Goal: Task Accomplishment & Management: Manage account settings

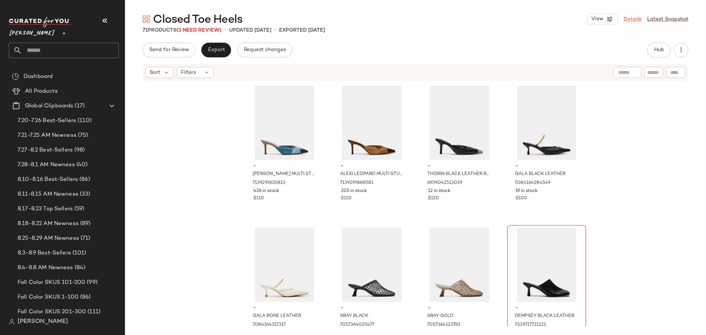
click at [634, 20] on link "Details" at bounding box center [632, 19] width 18 height 8
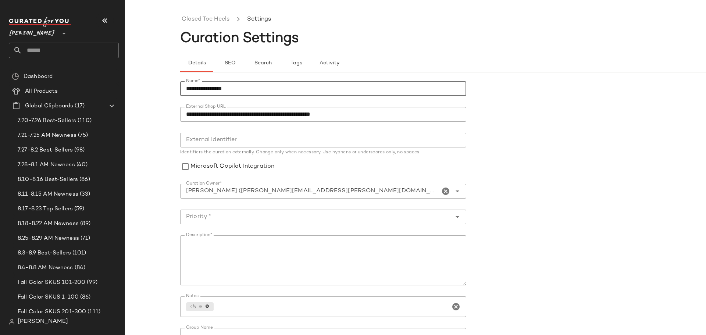
click at [184, 90] on input "**********" at bounding box center [323, 88] width 286 height 15
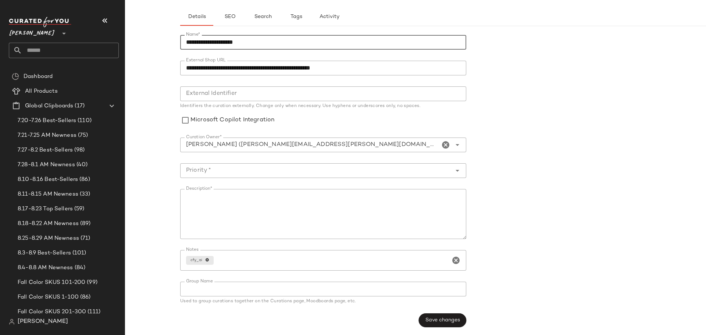
scroll to position [48, 0]
type input "**********"
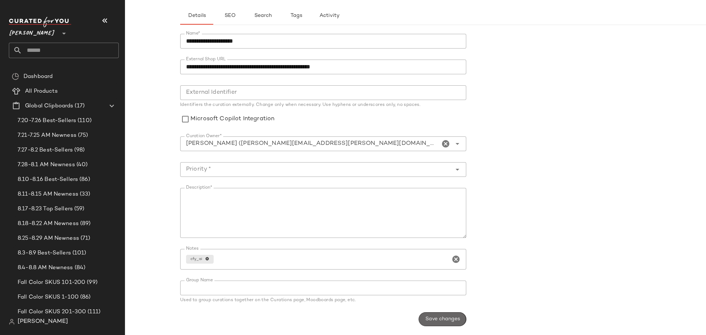
click at [433, 317] on span "Save changes" at bounding box center [442, 319] width 35 height 6
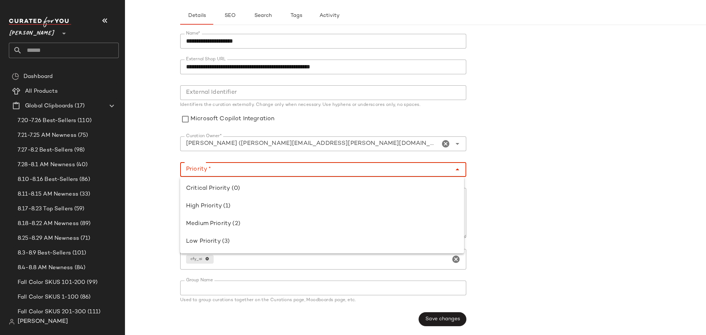
click at [457, 169] on icon "Close" at bounding box center [457, 169] width 9 height 9
click at [379, 237] on div "Low Priority (3)" at bounding box center [322, 242] width 284 height 18
type input "**********"
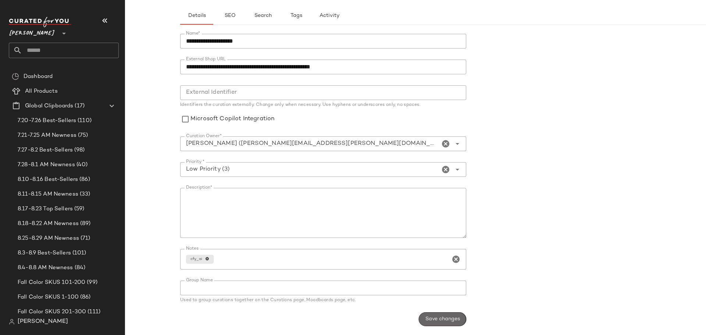
click at [429, 321] on span "Save changes" at bounding box center [442, 319] width 35 height 6
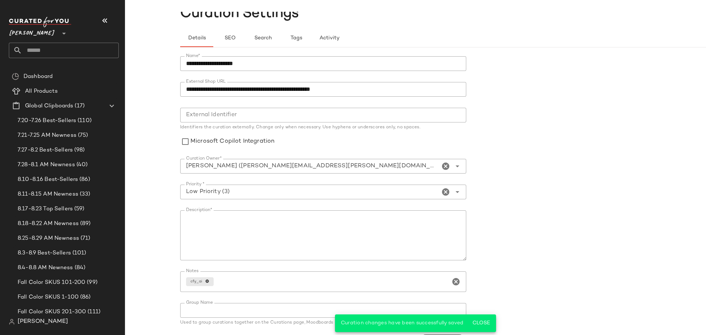
scroll to position [0, 0]
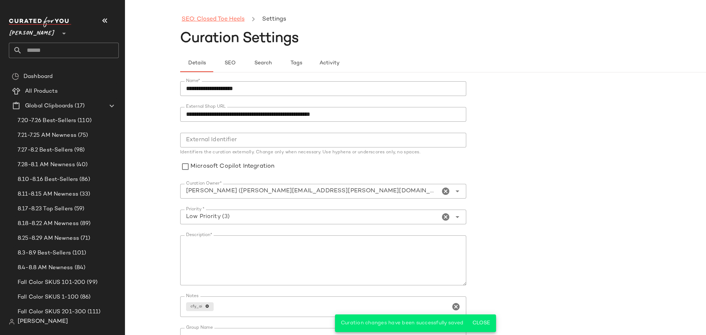
click at [221, 21] on link "SEO: Closed Toe Heels" at bounding box center [213, 20] width 63 height 10
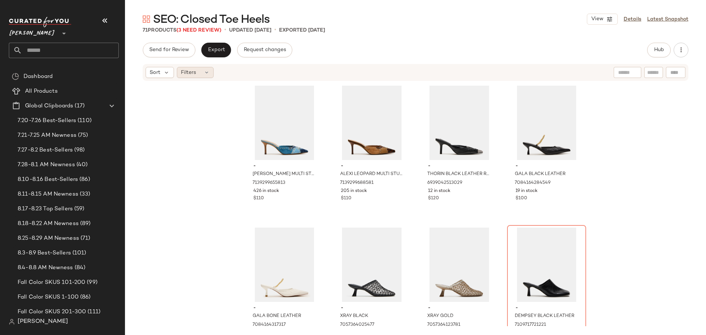
click at [209, 74] on icon at bounding box center [207, 72] width 6 height 6
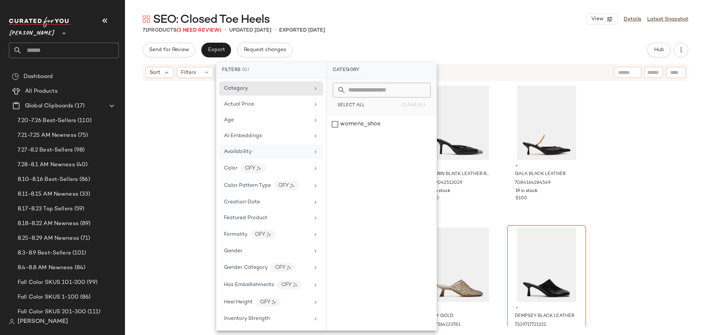
click at [252, 151] on div "Availability" at bounding box center [267, 152] width 86 height 8
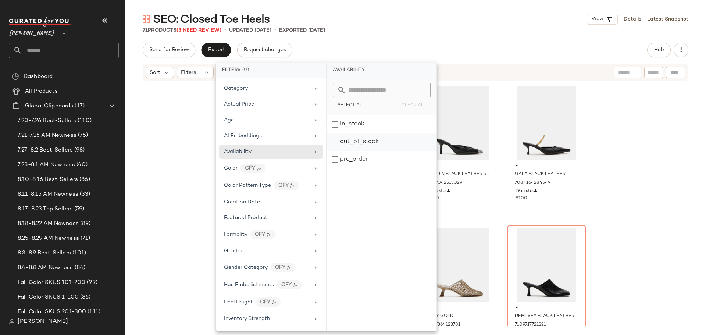
click at [332, 151] on div "out_of_stock" at bounding box center [382, 160] width 110 height 18
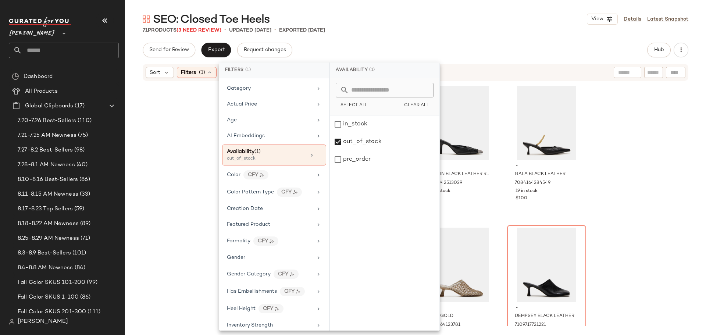
click at [175, 144] on div "- ALEXI DENIM MULTI STUDS 7139299655813 426 in stock $110 - ALEXI LEOPARD MULTI…" at bounding box center [415, 204] width 581 height 244
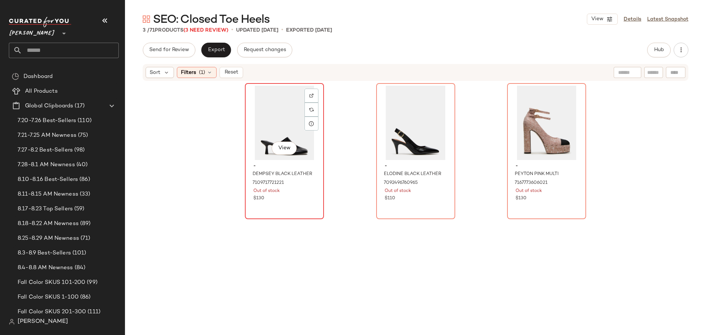
click at [276, 119] on div "View" at bounding box center [284, 123] width 74 height 74
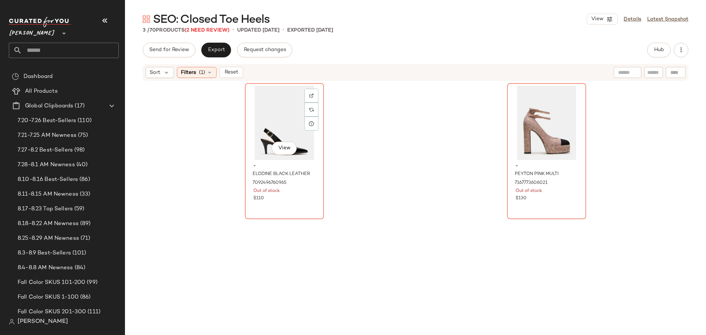
click at [276, 119] on div "View" at bounding box center [284, 123] width 74 height 74
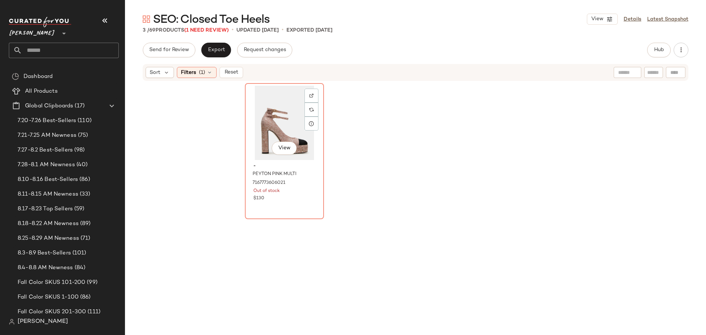
click at [276, 119] on div "View" at bounding box center [284, 123] width 74 height 74
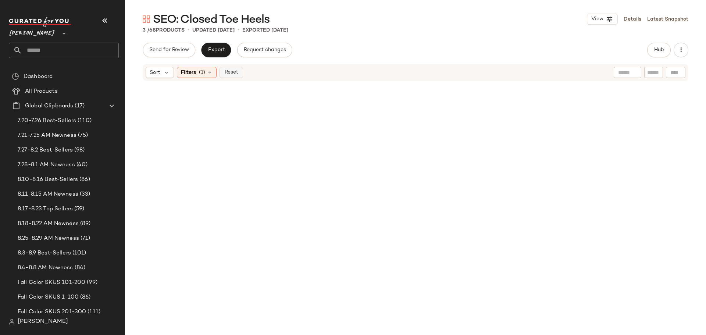
click at [238, 70] on button "Reset" at bounding box center [231, 72] width 24 height 11
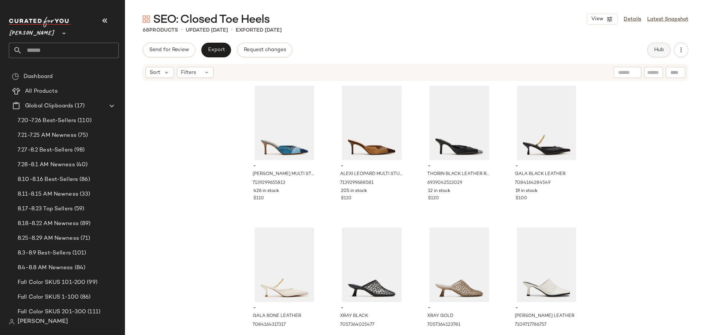
click at [652, 51] on button "Hub" at bounding box center [659, 50] width 24 height 15
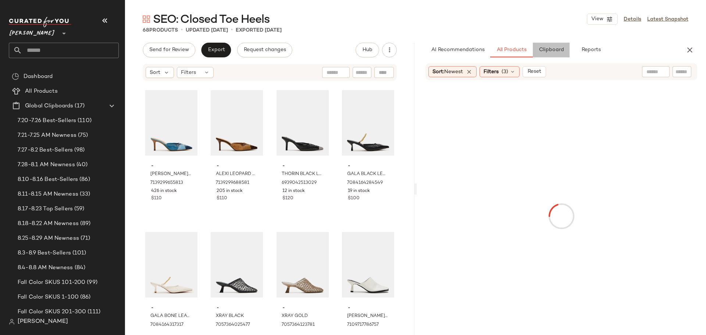
click at [549, 52] on span "Clipboard" at bounding box center [550, 50] width 25 height 6
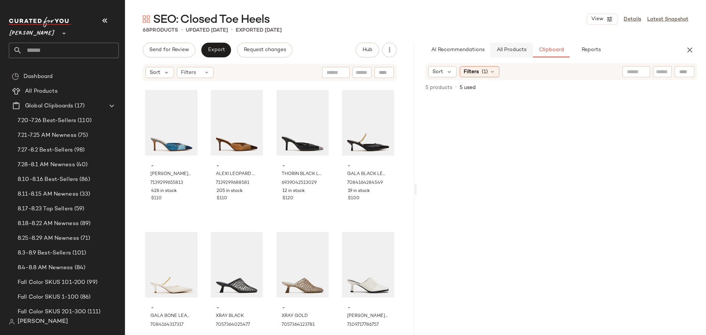
click at [515, 53] on span "All Products" at bounding box center [511, 50] width 30 height 6
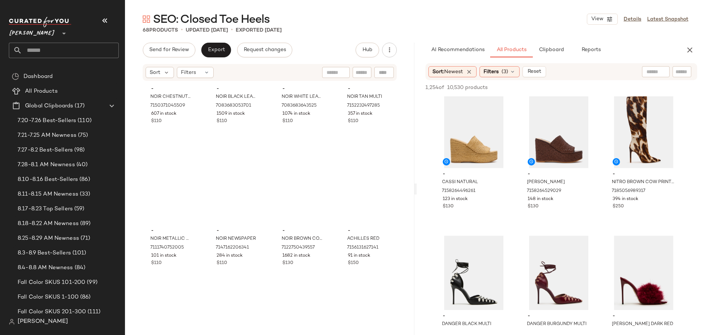
scroll to position [2169, 0]
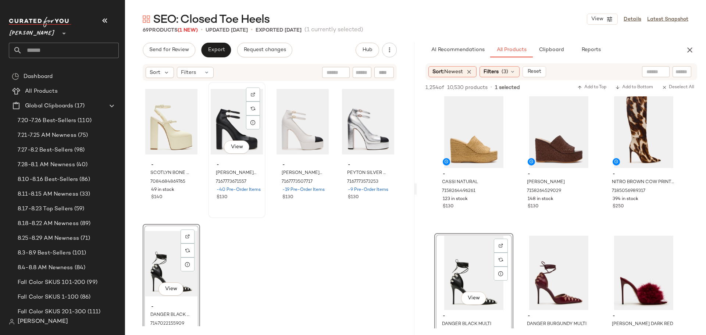
scroll to position [2311, 0]
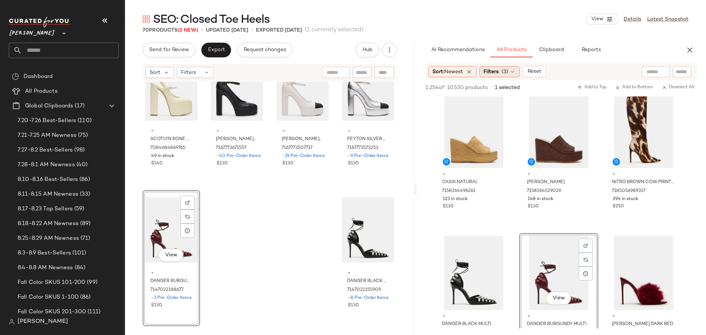
click at [514, 73] on icon at bounding box center [513, 72] width 6 height 6
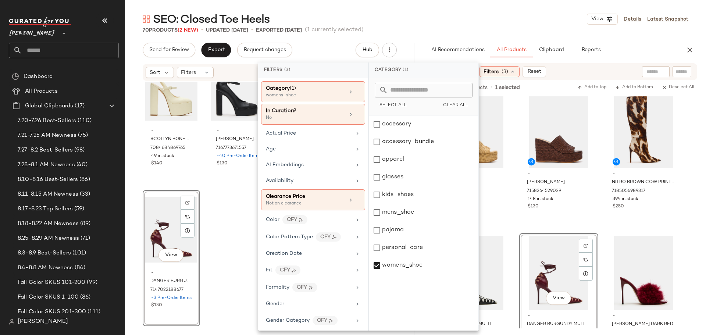
click at [514, 73] on icon at bounding box center [513, 72] width 6 height 6
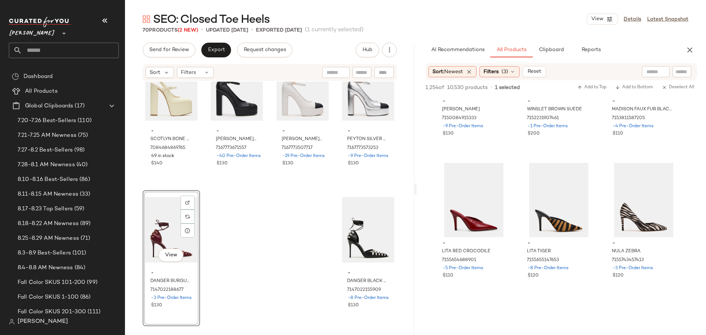
scroll to position [515, 0]
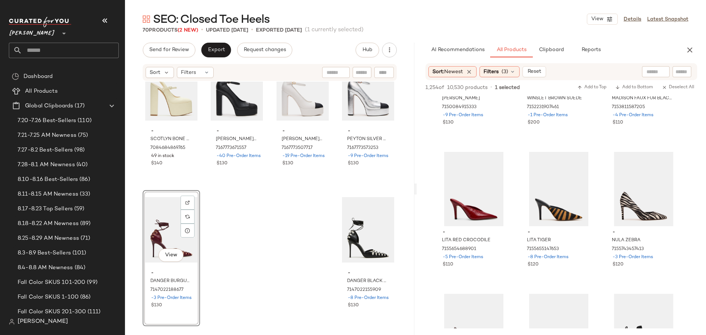
click at [360, 72] on input "text" at bounding box center [361, 73] width 13 height 8
type input "***"
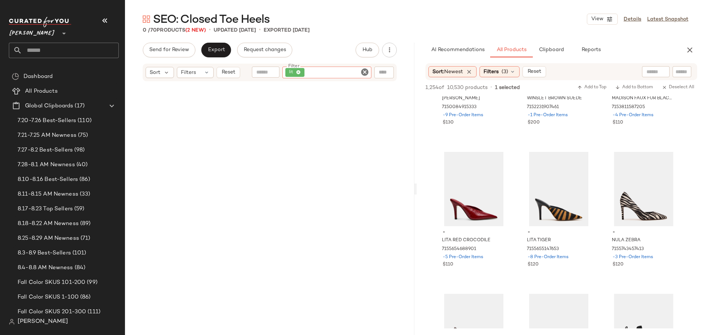
click at [363, 72] on icon "Clear Filter" at bounding box center [364, 72] width 9 height 9
click at [344, 74] on input "Filter" at bounding box center [337, 73] width 62 height 8
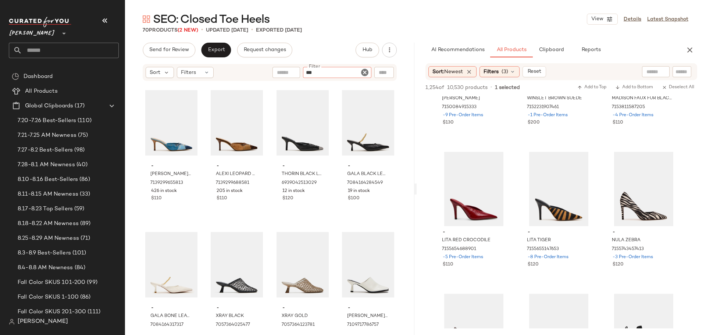
type input "****"
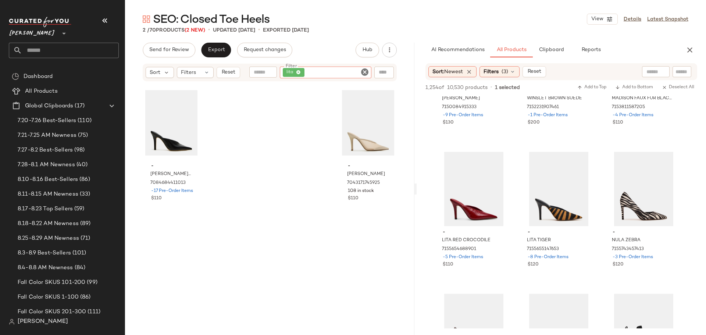
click at [363, 73] on icon "Clear Filter" at bounding box center [364, 72] width 9 height 9
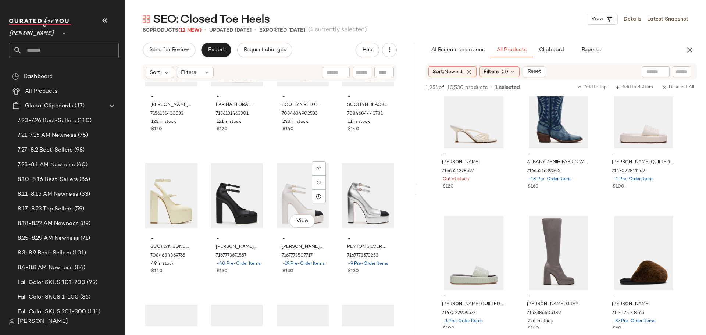
scroll to position [2159, 0]
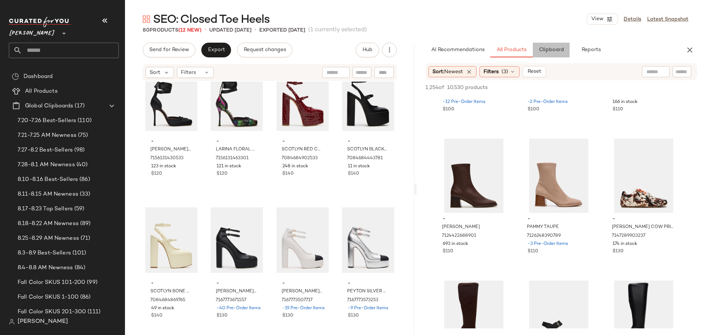
click at [544, 51] on span "Clipboard" at bounding box center [550, 50] width 25 height 6
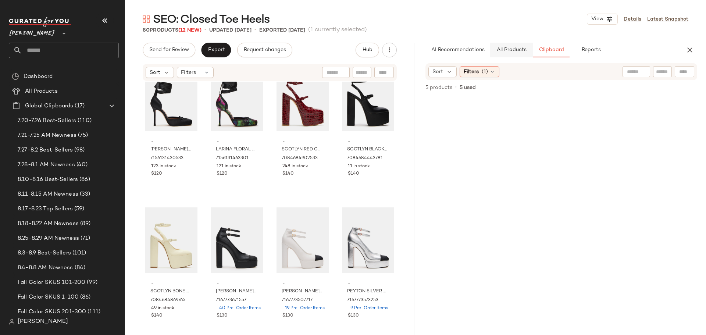
scroll to position [0, 0]
click at [521, 51] on span "All Products" at bounding box center [511, 50] width 30 height 6
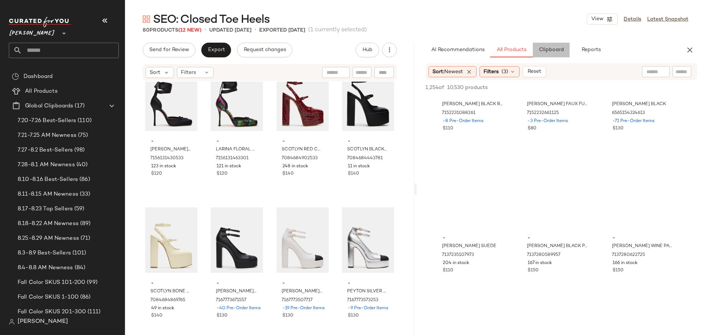
click at [552, 49] on span "Clipboard" at bounding box center [550, 50] width 25 height 6
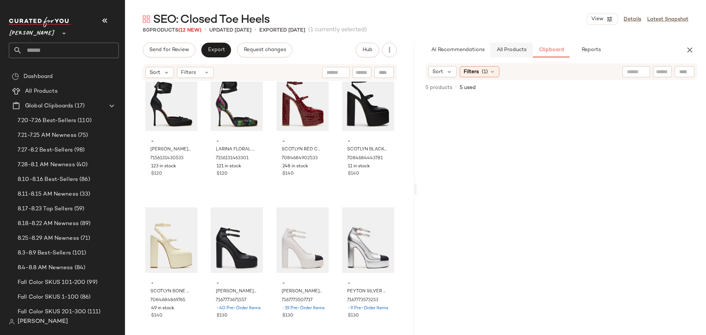
click at [517, 47] on span "All Products" at bounding box center [511, 50] width 30 height 6
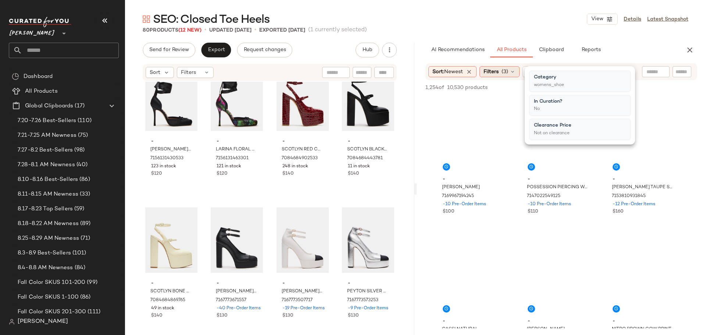
click at [513, 72] on icon at bounding box center [513, 72] width 6 height 6
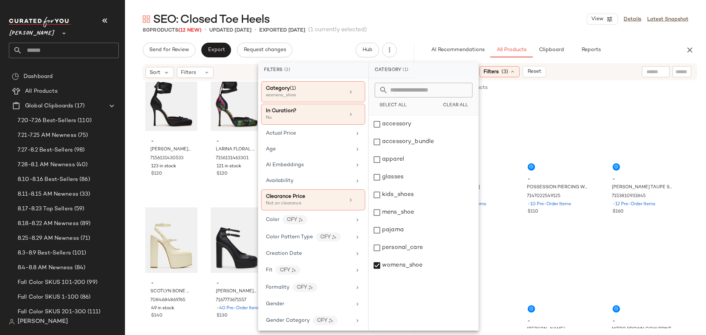
click at [513, 72] on icon at bounding box center [513, 72] width 6 height 6
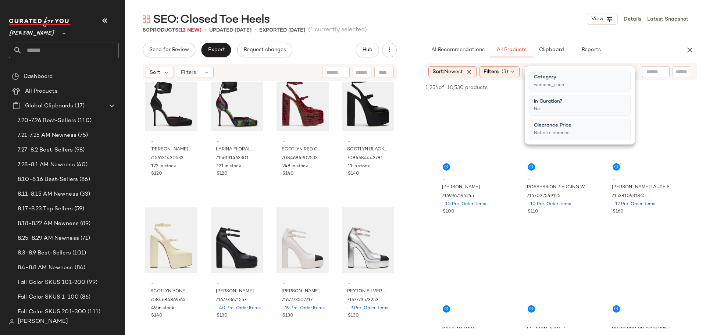
click at [513, 72] on icon at bounding box center [513, 72] width 6 height 6
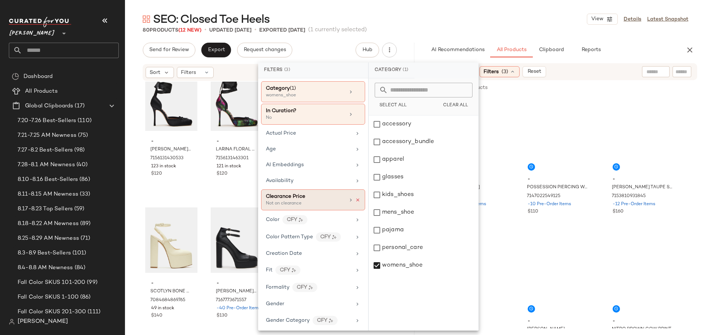
click at [355, 201] on icon at bounding box center [357, 199] width 5 height 5
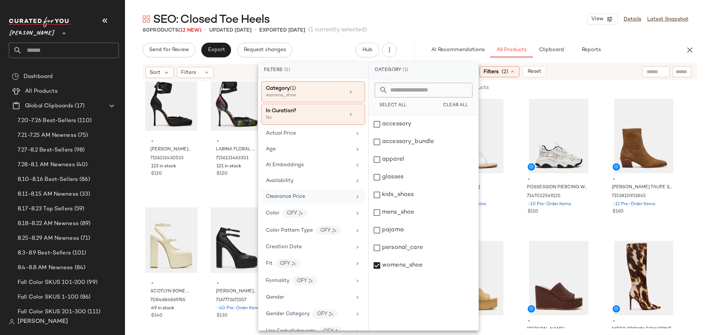
click at [532, 24] on div "SEO: Closed Toe Heels View Details Latest Snapshot" at bounding box center [415, 19] width 581 height 15
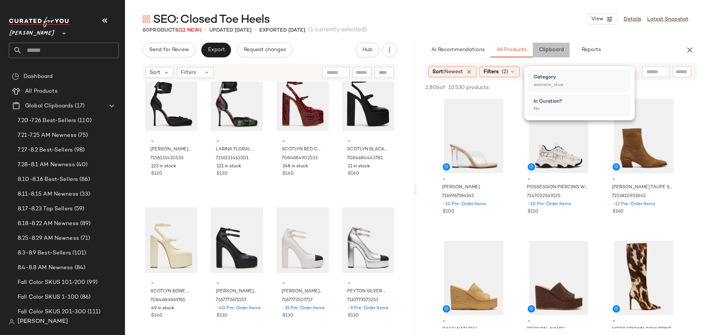
click at [544, 54] on button "Clipboard" at bounding box center [551, 50] width 37 height 15
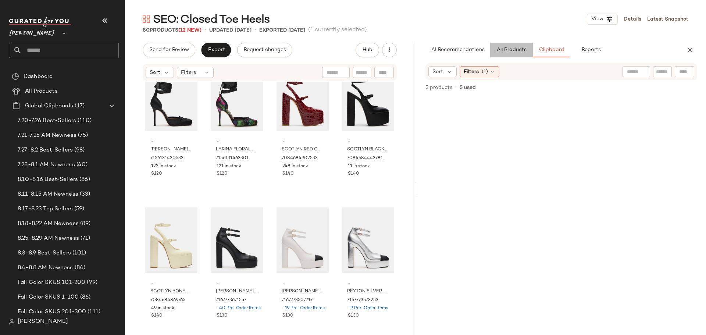
click at [514, 53] on span "All Products" at bounding box center [511, 50] width 30 height 6
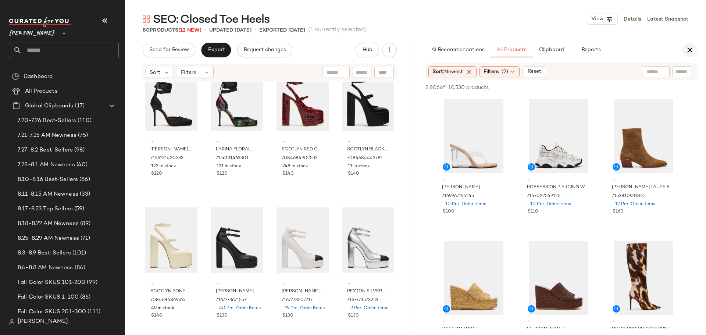
click at [689, 51] on icon "button" at bounding box center [689, 50] width 9 height 9
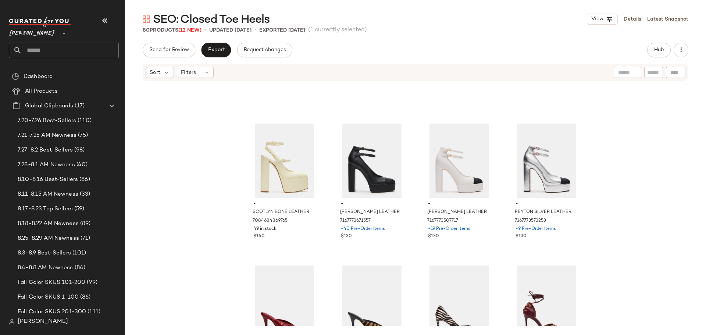
scroll to position [2227, 0]
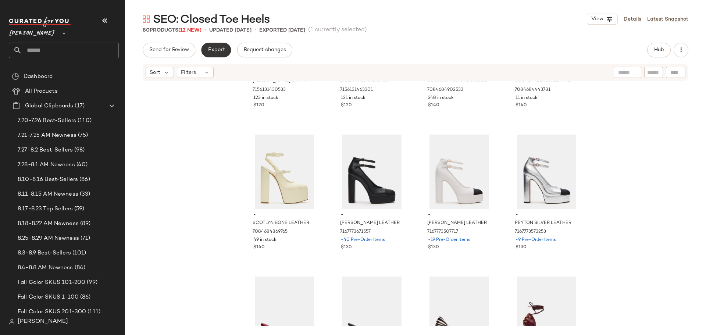
click at [218, 51] on span "Export" at bounding box center [215, 50] width 17 height 6
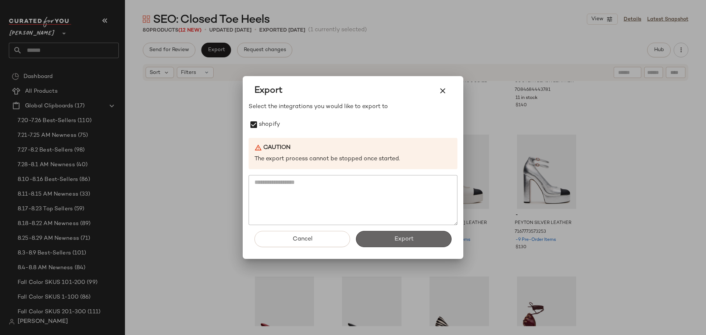
click at [408, 242] on span "Export" at bounding box center [403, 239] width 19 height 7
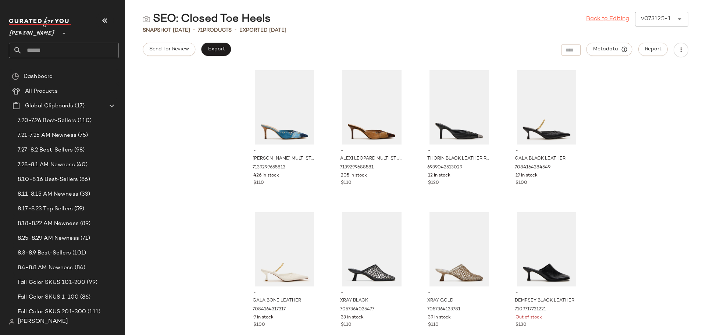
click at [598, 20] on link "Back to Editing" at bounding box center [607, 19] width 43 height 9
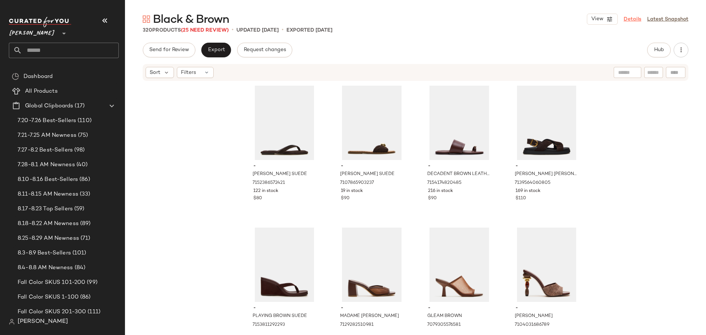
click at [629, 19] on link "Details" at bounding box center [632, 19] width 18 height 8
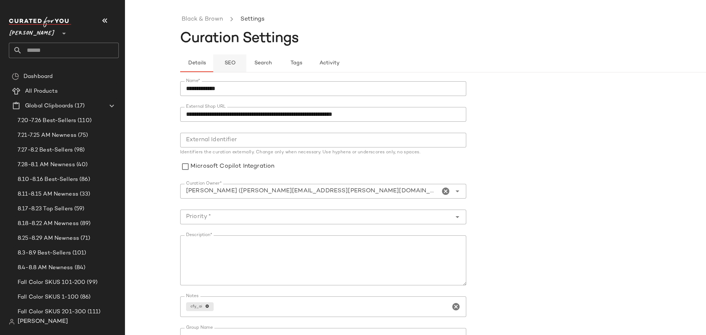
click at [235, 66] on span "SEO" at bounding box center [229, 63] width 11 height 6
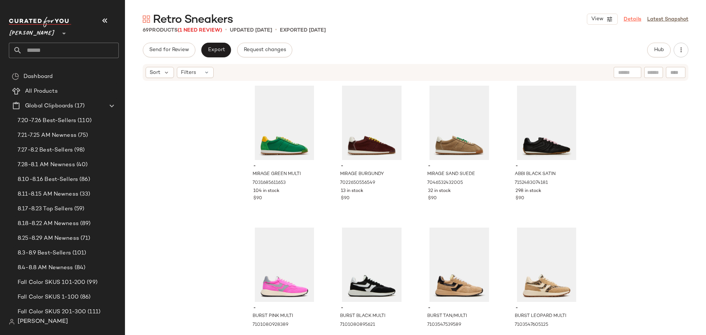
click at [632, 21] on link "Details" at bounding box center [632, 19] width 18 height 8
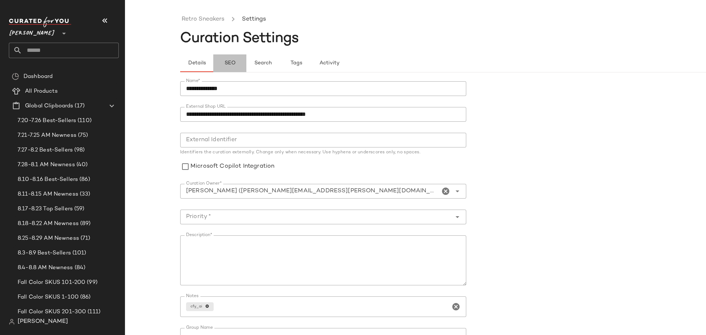
click at [235, 62] on span "SEO" at bounding box center [229, 63] width 11 height 6
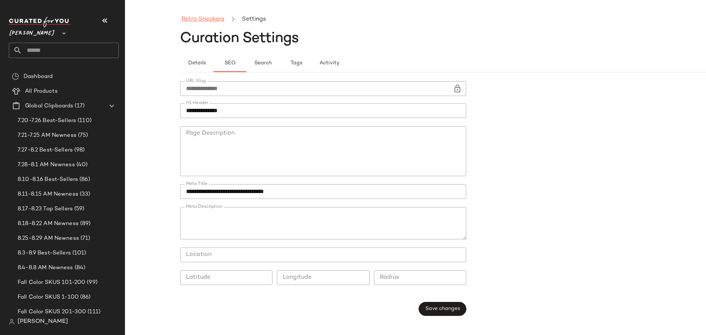
click at [203, 22] on link "Retro Sneakers" at bounding box center [203, 20] width 43 height 10
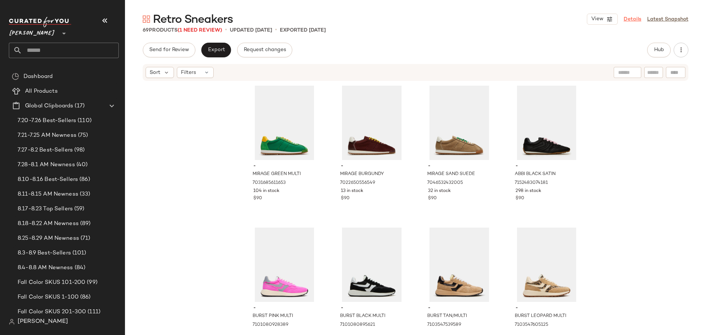
click at [637, 20] on link "Details" at bounding box center [632, 19] width 18 height 8
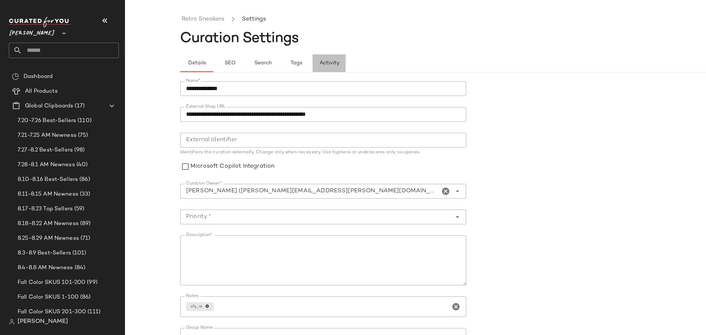
click at [336, 62] on span "Activity" at bounding box center [329, 63] width 20 height 6
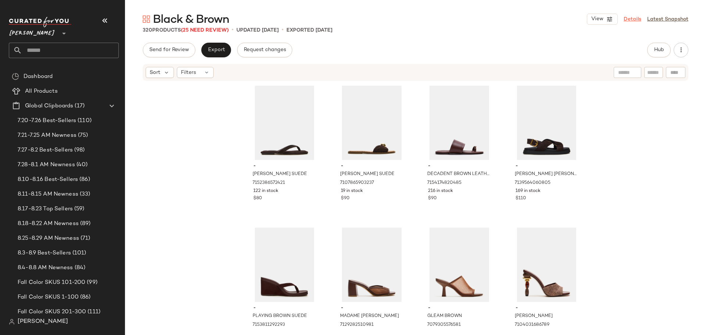
click at [630, 18] on link "Details" at bounding box center [632, 19] width 18 height 8
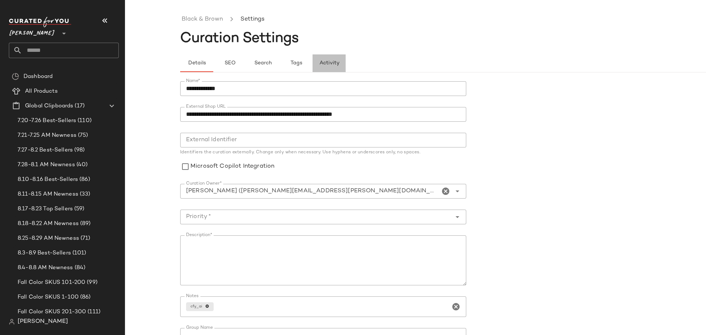
click at [339, 64] on span "Activity" at bounding box center [329, 63] width 20 height 6
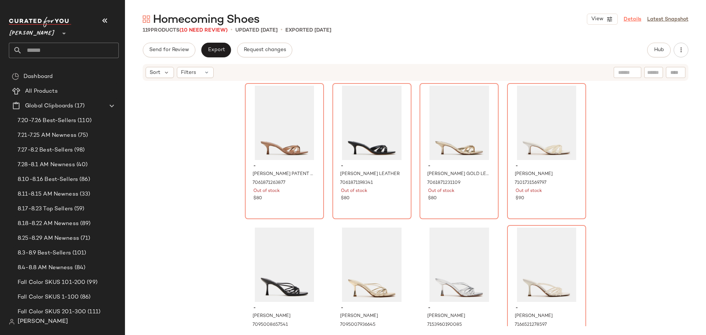
click at [629, 21] on link "Details" at bounding box center [632, 19] width 18 height 8
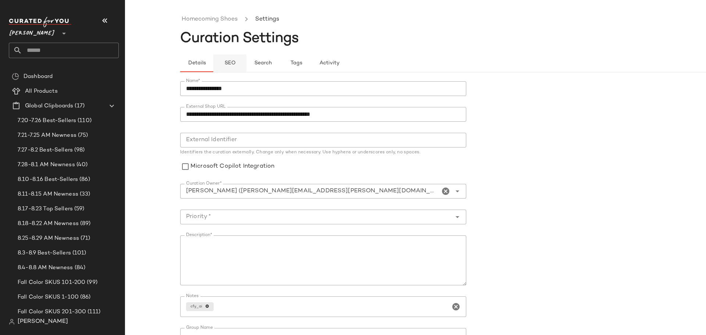
click at [235, 66] on span "SEO" at bounding box center [229, 63] width 11 height 6
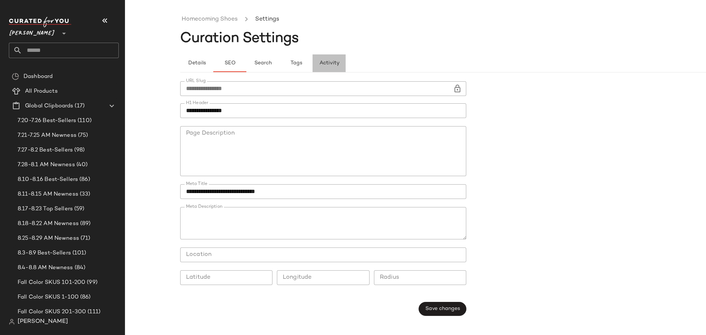
click at [345, 64] on button "Activity" at bounding box center [328, 63] width 33 height 18
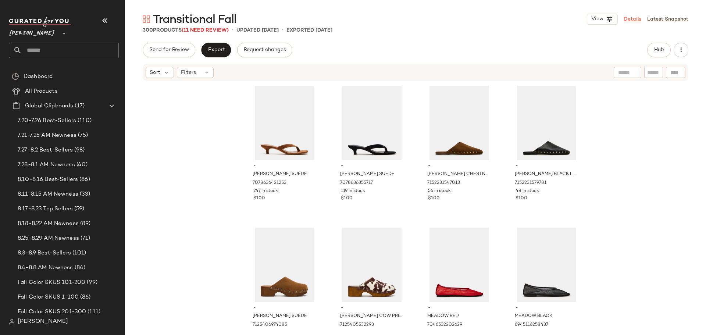
click at [628, 21] on link "Details" at bounding box center [632, 19] width 18 height 8
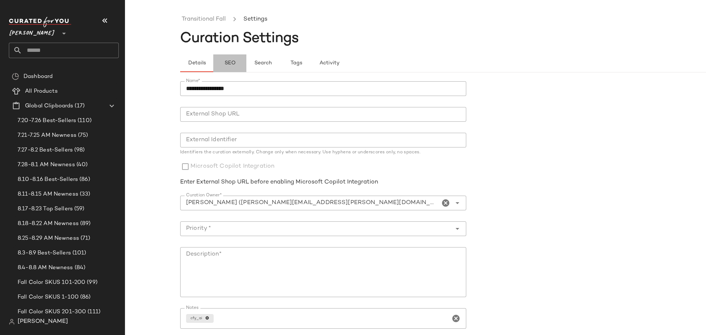
click at [230, 63] on span "SEO" at bounding box center [229, 63] width 11 height 6
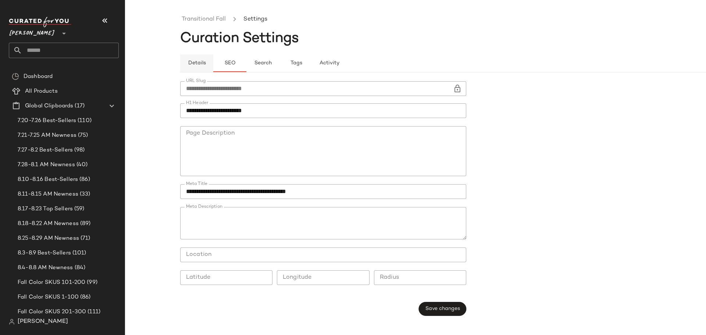
click at [196, 64] on span "Details" at bounding box center [196, 63] width 18 height 6
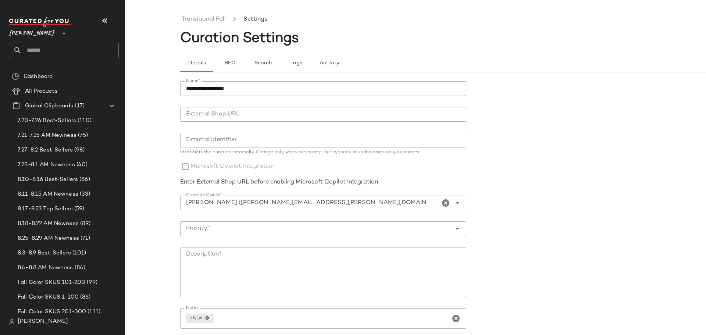
click at [243, 90] on input "**********" at bounding box center [323, 88] width 286 height 15
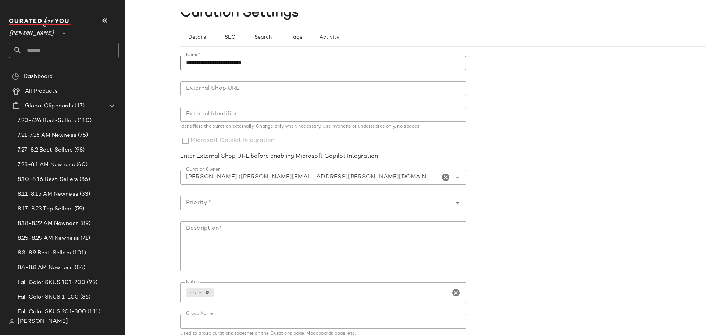
scroll to position [60, 0]
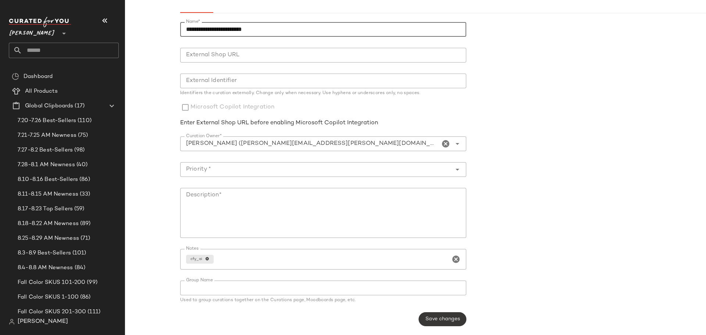
type input "**********"
click at [426, 318] on span "Save changes" at bounding box center [442, 319] width 35 height 6
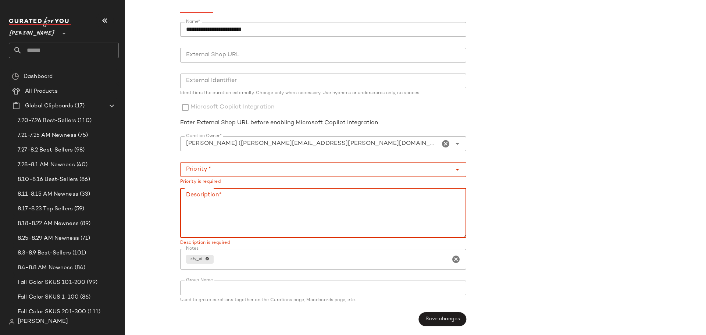
click at [232, 196] on textarea "Description*" at bounding box center [323, 213] width 286 height 50
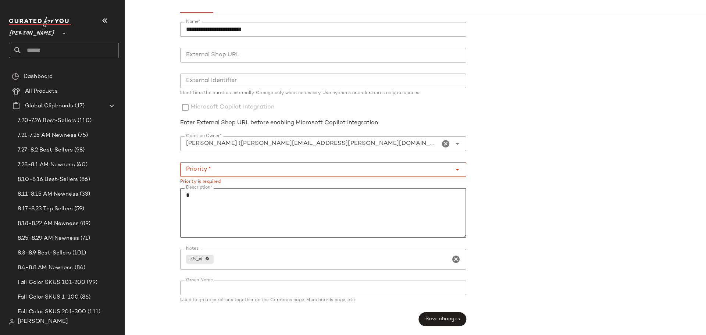
click at [453, 171] on icon "Open" at bounding box center [457, 169] width 9 height 9
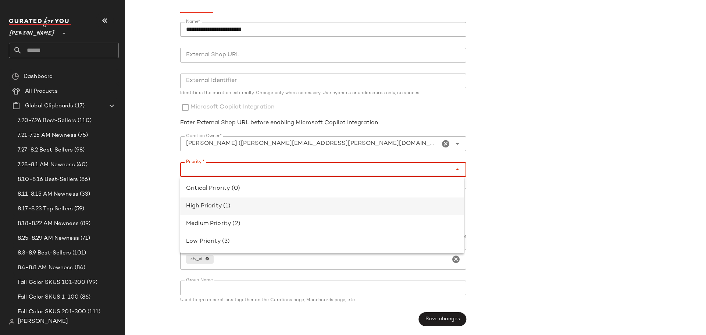
click at [366, 207] on div "High Priority (1)" at bounding box center [322, 206] width 272 height 9
type input "**********"
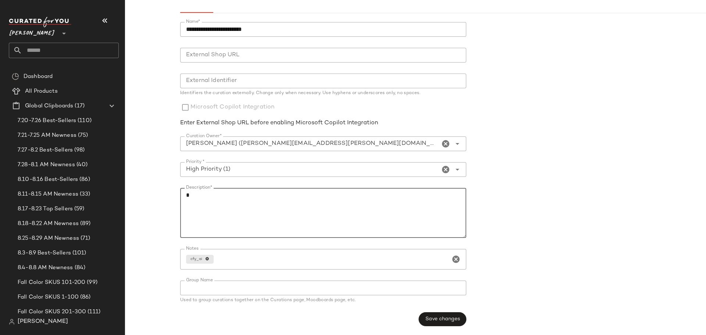
click at [354, 217] on textarea "Description*" at bounding box center [323, 213] width 286 height 50
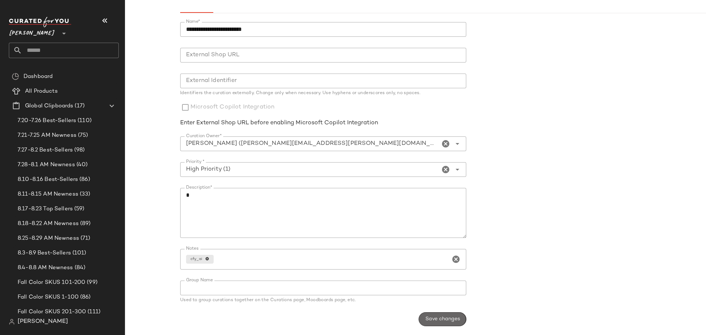
click at [433, 316] on span "Save changes" at bounding box center [442, 319] width 35 height 6
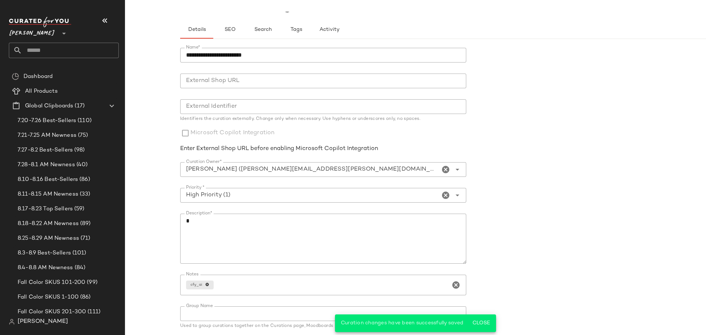
scroll to position [0, 0]
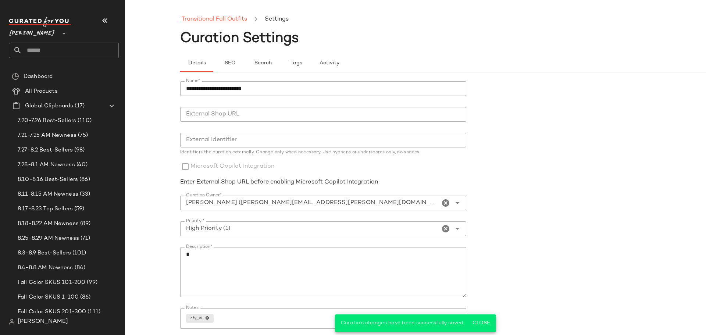
click at [224, 17] on link "Transitional Fall Outfits" at bounding box center [214, 20] width 65 height 10
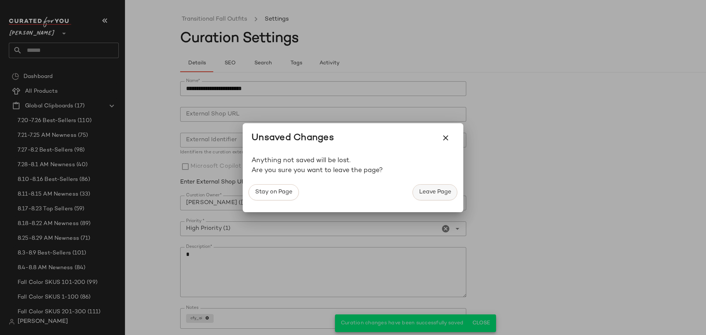
click at [436, 192] on span "Leave Page" at bounding box center [435, 192] width 32 height 7
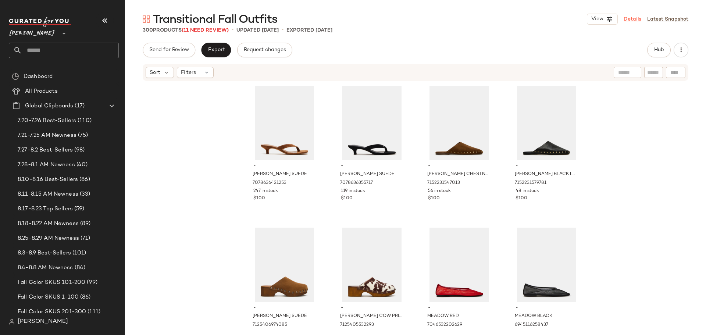
click at [628, 21] on link "Details" at bounding box center [632, 19] width 18 height 8
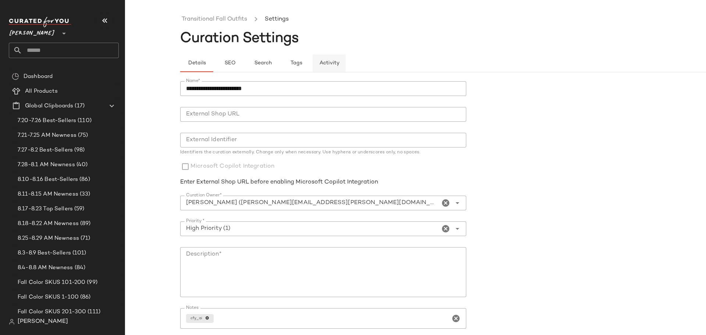
click at [332, 64] on span "Activity" at bounding box center [329, 63] width 20 height 6
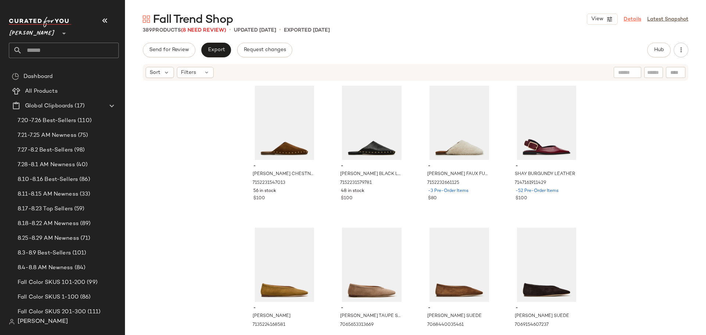
click at [630, 17] on link "Details" at bounding box center [632, 19] width 18 height 8
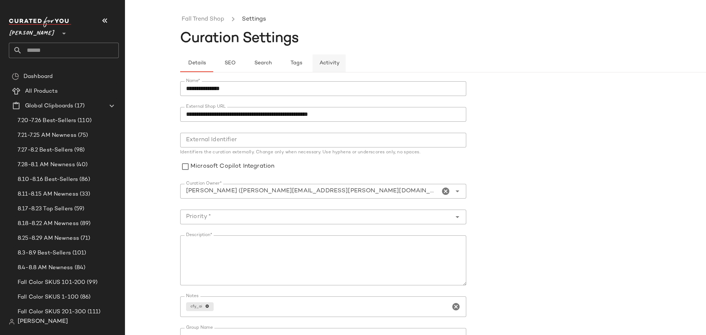
click at [325, 64] on span "Activity" at bounding box center [329, 63] width 20 height 6
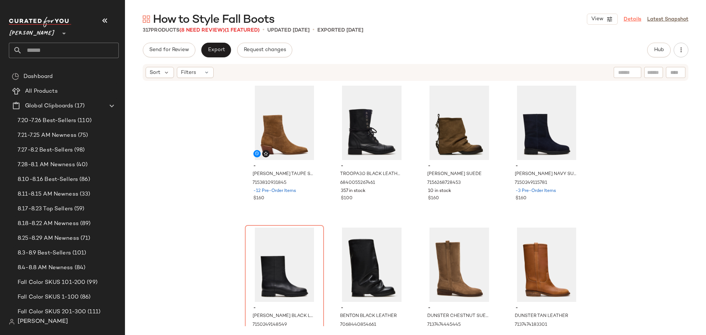
click at [638, 22] on link "Details" at bounding box center [632, 19] width 18 height 8
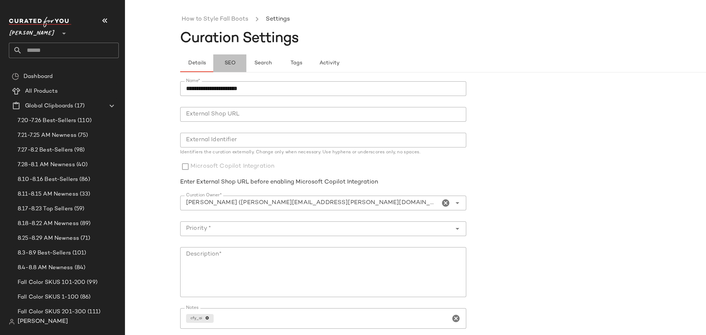
click at [227, 65] on span "SEO" at bounding box center [229, 63] width 11 height 6
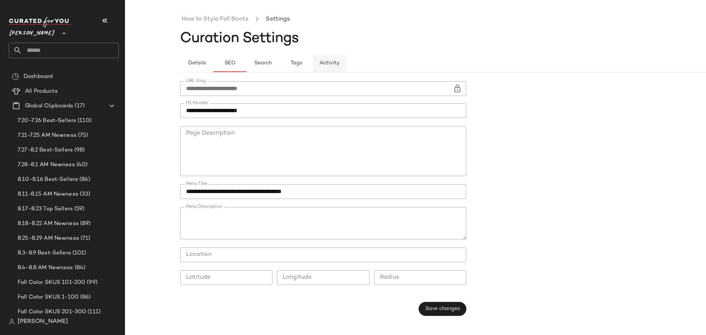
click at [322, 66] on span "Activity" at bounding box center [329, 63] width 20 height 6
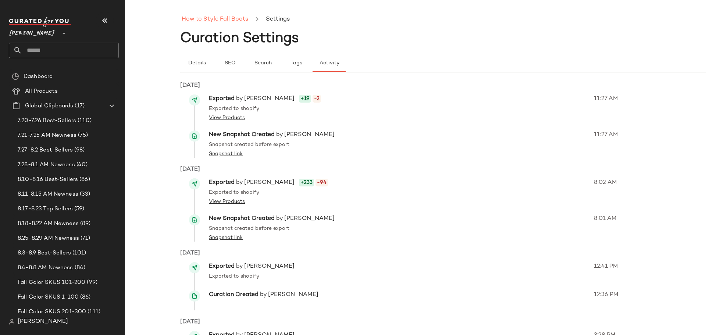
click at [230, 20] on link "How to Style Fall Boots" at bounding box center [215, 20] width 67 height 10
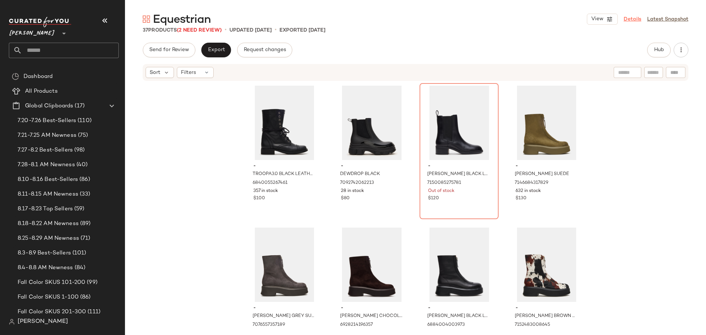
click at [632, 19] on link "Details" at bounding box center [632, 19] width 18 height 8
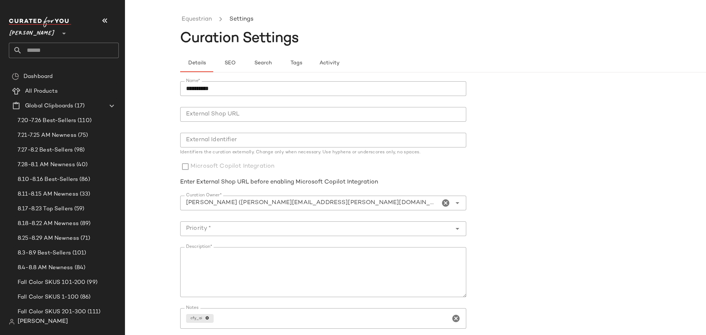
click at [223, 86] on input "**********" at bounding box center [323, 88] width 286 height 15
type input "**********"
click at [228, 64] on span "SEO" at bounding box center [229, 63] width 11 height 6
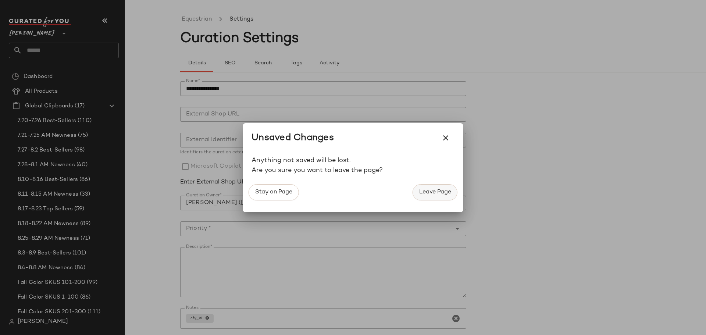
click at [428, 188] on button "Leave Page" at bounding box center [434, 192] width 45 height 16
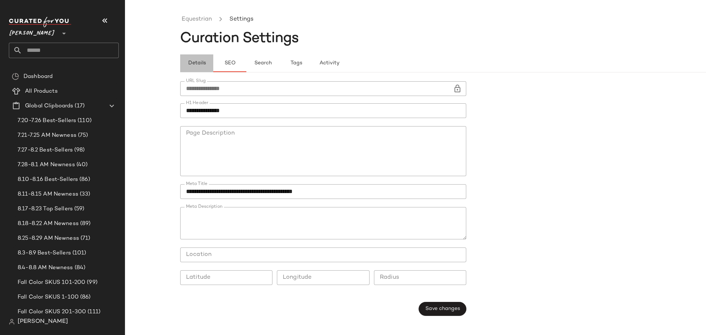
click at [197, 62] on span "Details" at bounding box center [196, 63] width 18 height 6
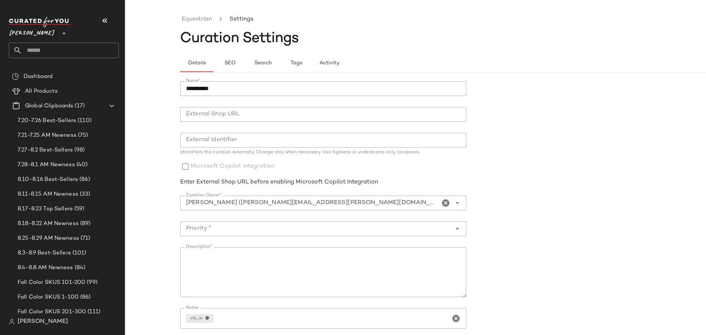
click at [228, 90] on input "**********" at bounding box center [323, 88] width 286 height 15
type input "**********"
click at [455, 228] on icon "Open" at bounding box center [457, 228] width 9 height 9
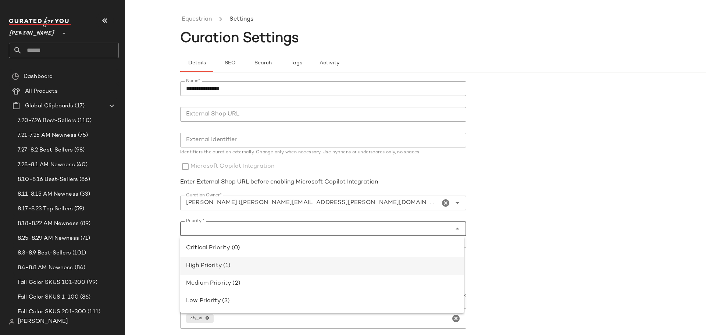
click at [403, 268] on div "High Priority (1)" at bounding box center [322, 265] width 272 height 9
type input "**********"
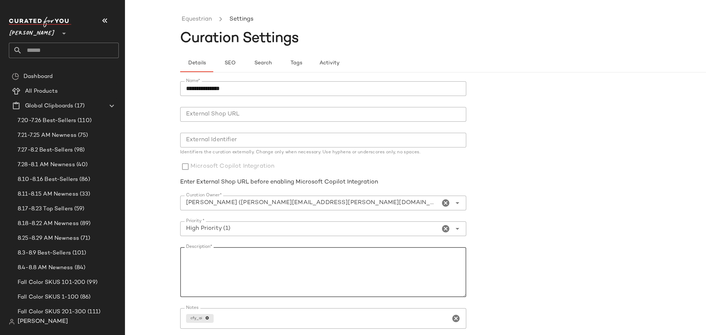
click at [380, 277] on textarea "Description*" at bounding box center [323, 272] width 286 height 50
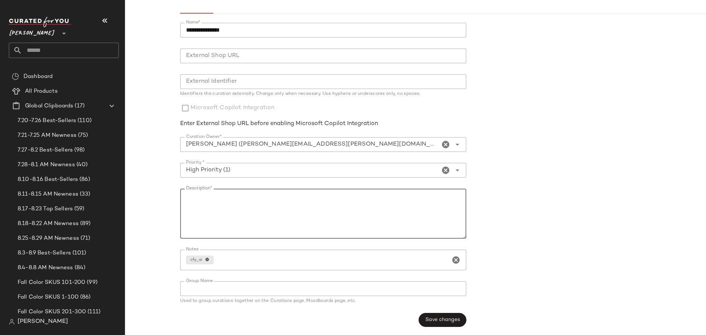
scroll to position [60, 0]
click at [433, 317] on span "Save changes" at bounding box center [442, 319] width 35 height 6
click at [451, 167] on div at bounding box center [456, 169] width 10 height 15
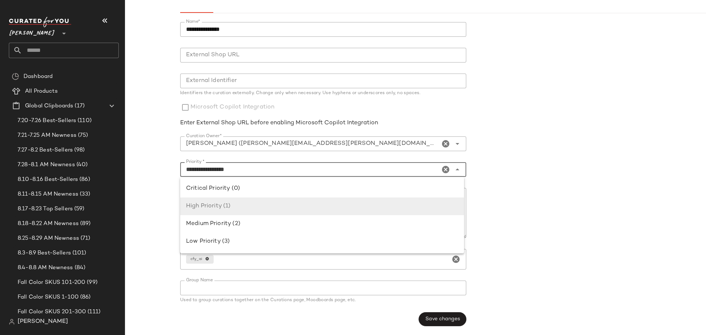
click at [546, 117] on form "**********" at bounding box center [470, 174] width 581 height 313
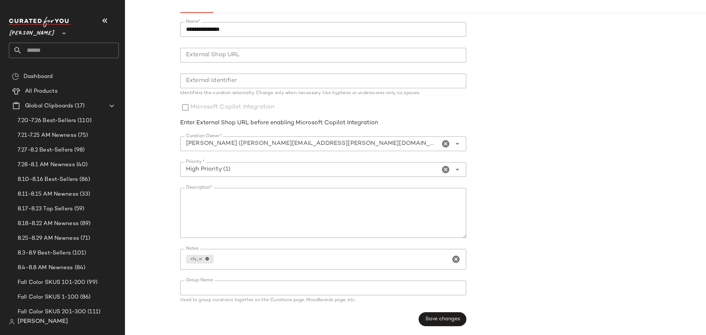
scroll to position [0, 0]
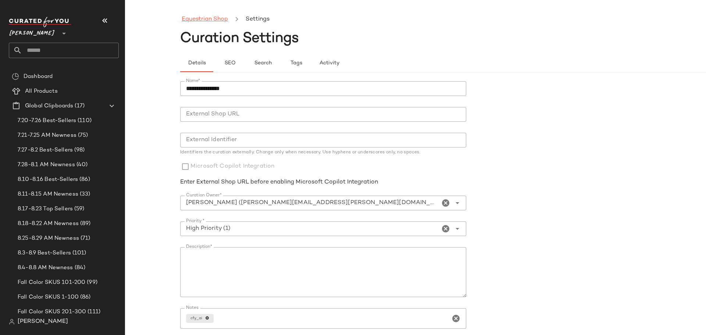
click at [215, 23] on link "Equestrian Shop" at bounding box center [205, 20] width 46 height 10
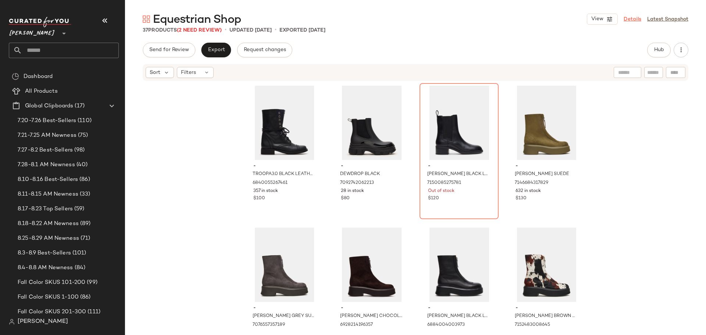
click at [635, 19] on link "Details" at bounding box center [632, 19] width 18 height 8
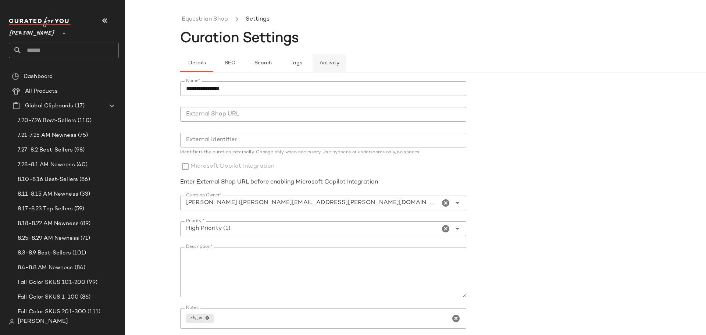
click at [330, 61] on span "Activity" at bounding box center [329, 63] width 20 height 6
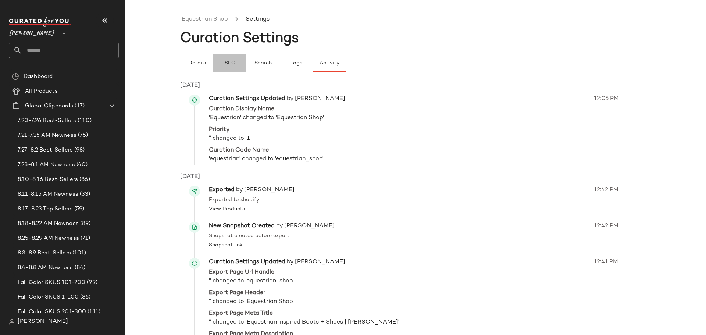
click at [228, 65] on span "SEO" at bounding box center [229, 63] width 11 height 6
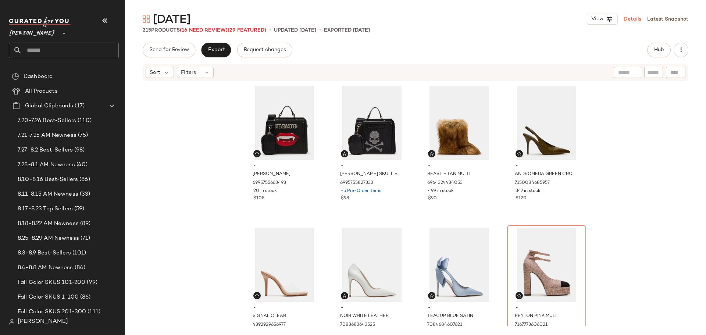
click at [629, 20] on link "Details" at bounding box center [632, 19] width 18 height 8
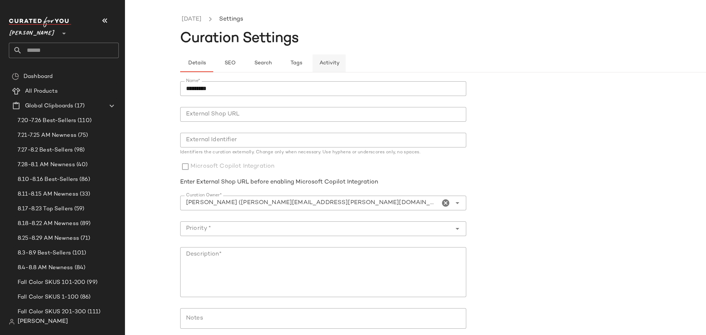
click at [333, 66] on span "Activity" at bounding box center [329, 63] width 20 height 6
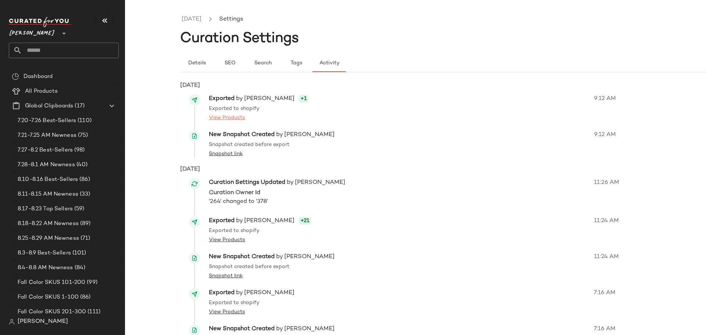
click at [242, 119] on link "View Products" at bounding box center [227, 118] width 36 height 8
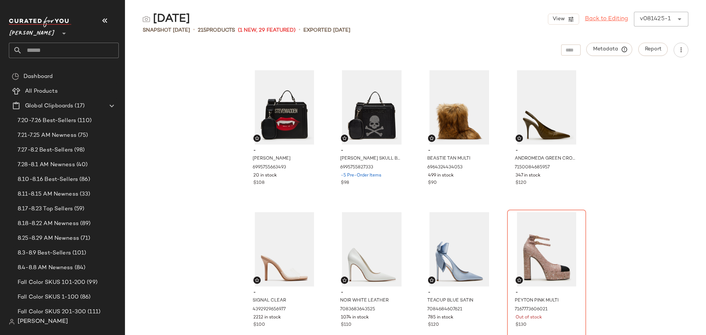
click at [599, 18] on link "Back to Editing" at bounding box center [606, 19] width 43 height 9
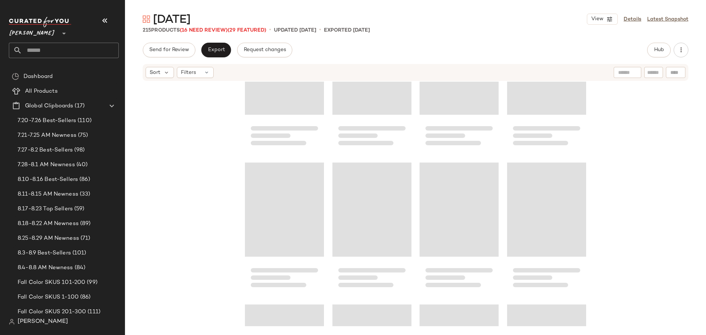
scroll to position [7420, 0]
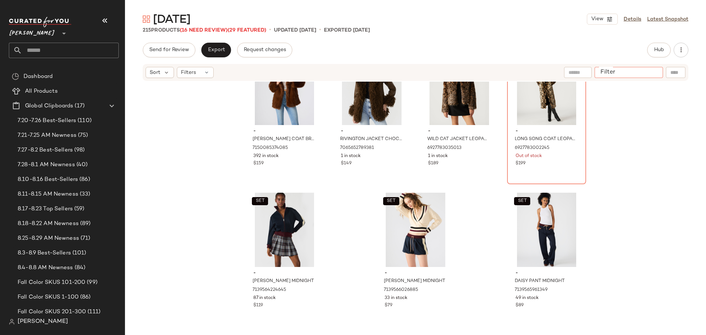
click at [655, 74] on input "Filter" at bounding box center [628, 73] width 62 height 8
type input "*****"
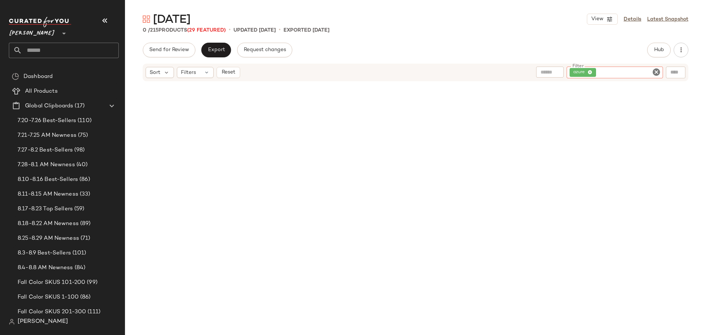
click at [655, 74] on icon "Clear Filter" at bounding box center [656, 72] width 9 height 9
click at [660, 53] on span "Hub" at bounding box center [659, 50] width 10 height 6
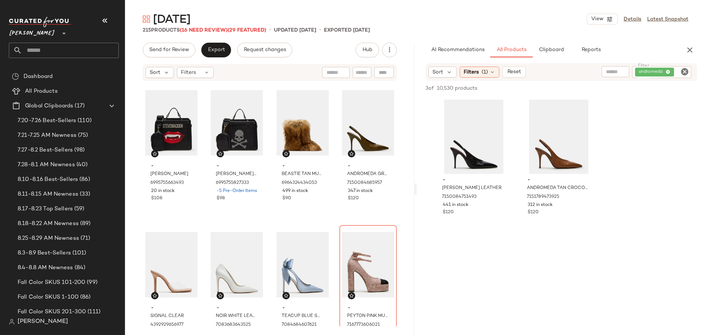
click at [686, 72] on icon "Clear Filter" at bounding box center [684, 71] width 9 height 9
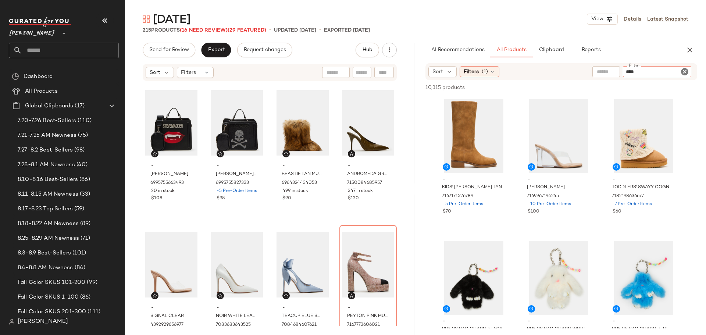
type input "*****"
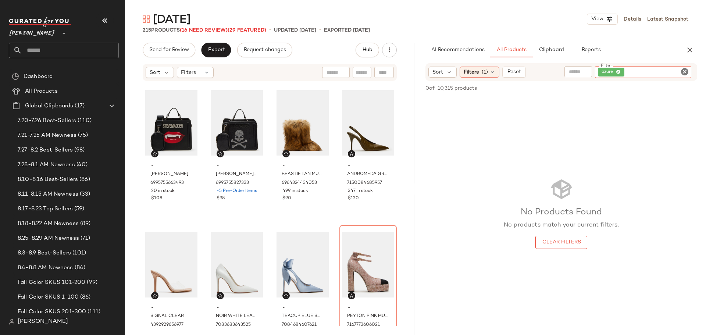
click at [686, 72] on icon "Clear Filter" at bounding box center [684, 71] width 9 height 9
click at [688, 47] on icon "button" at bounding box center [689, 50] width 9 height 9
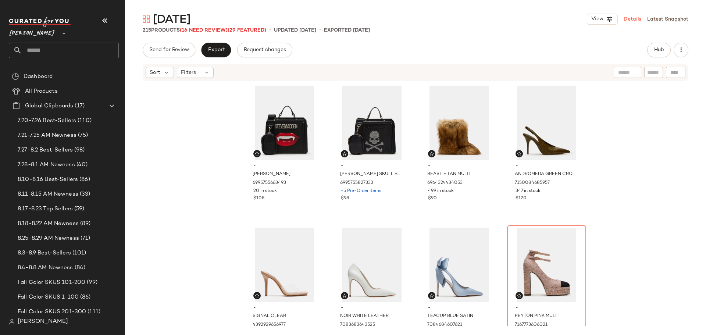
click at [628, 20] on link "Details" at bounding box center [632, 19] width 18 height 8
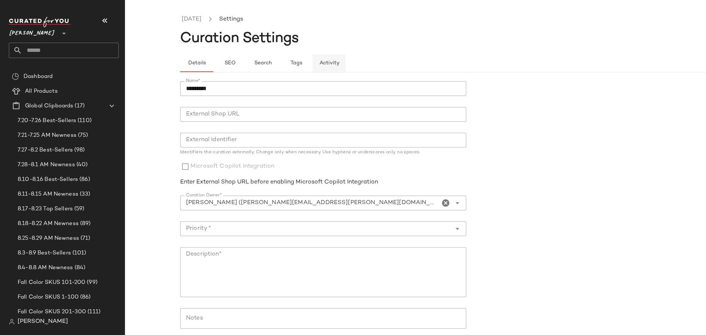
click at [332, 64] on span "Activity" at bounding box center [329, 63] width 20 height 6
